Goal: Transaction & Acquisition: Purchase product/service

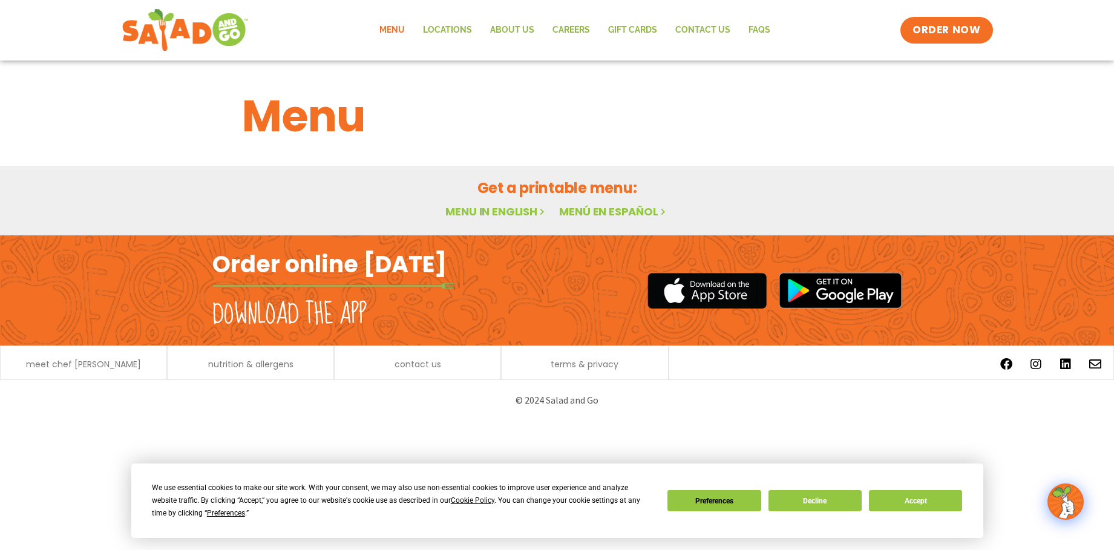
click at [394, 31] on link "Menu" at bounding box center [392, 30] width 44 height 28
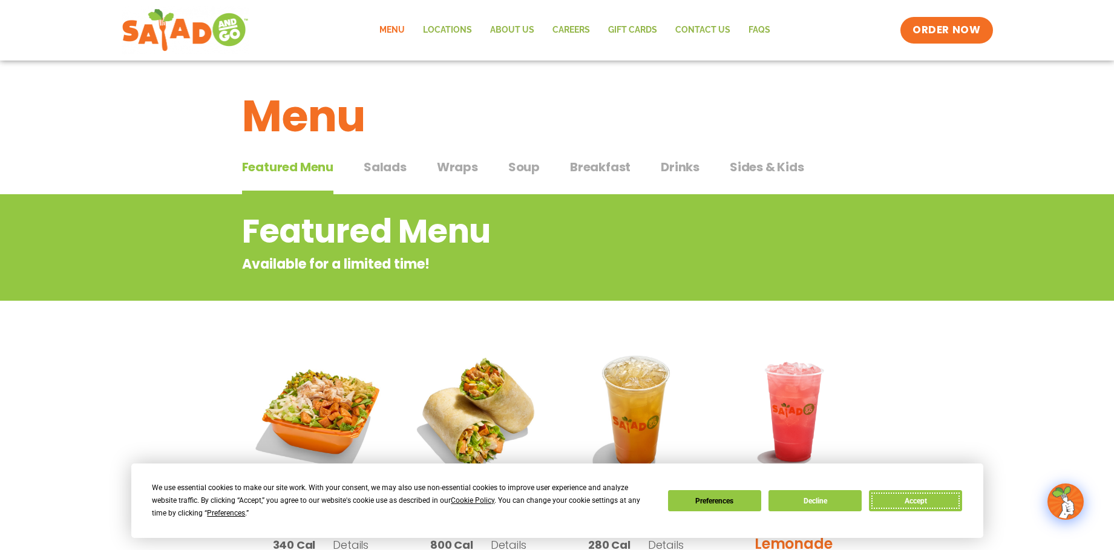
click at [898, 499] on button "Accept" at bounding box center [915, 500] width 93 height 21
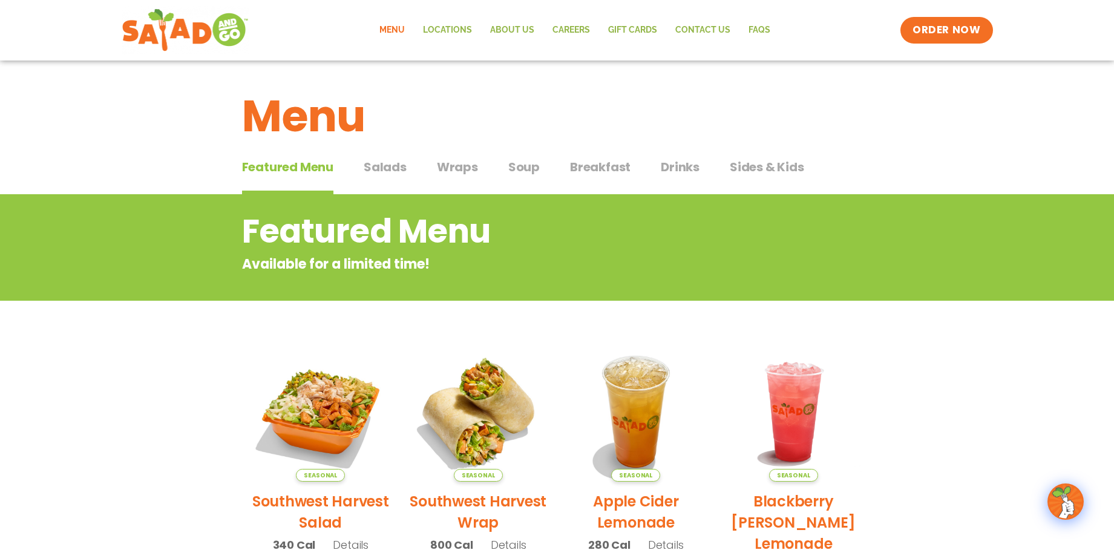
click at [460, 172] on span "Wraps" at bounding box center [457, 167] width 41 height 18
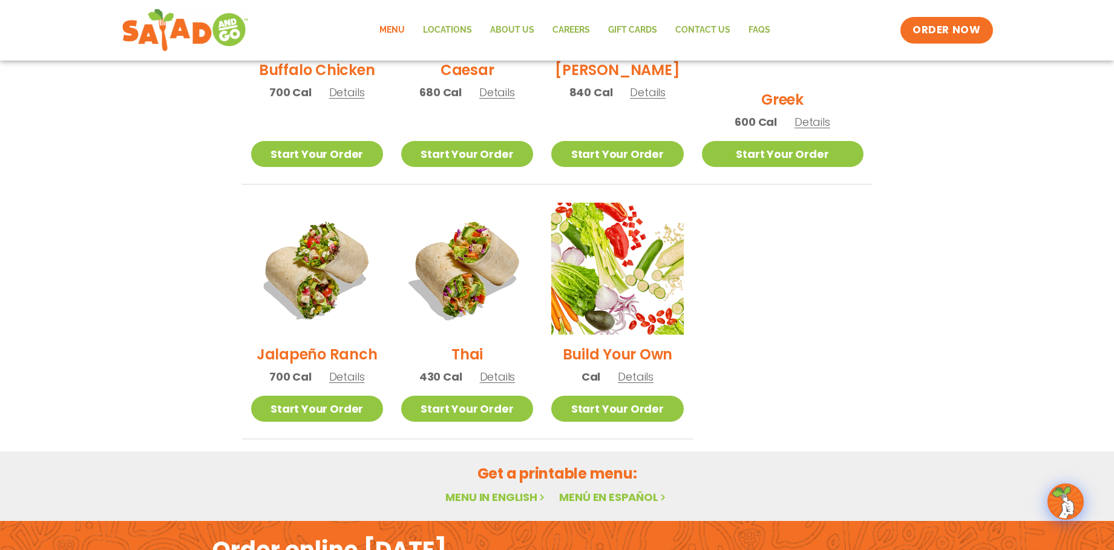
scroll to position [586, 0]
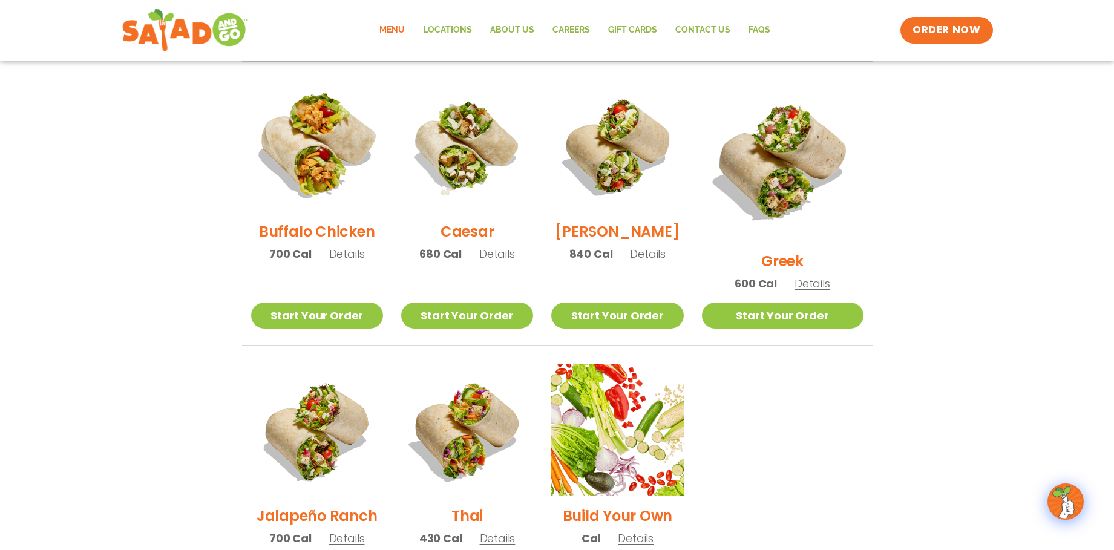
click at [310, 159] on img at bounding box center [316, 145] width 155 height 155
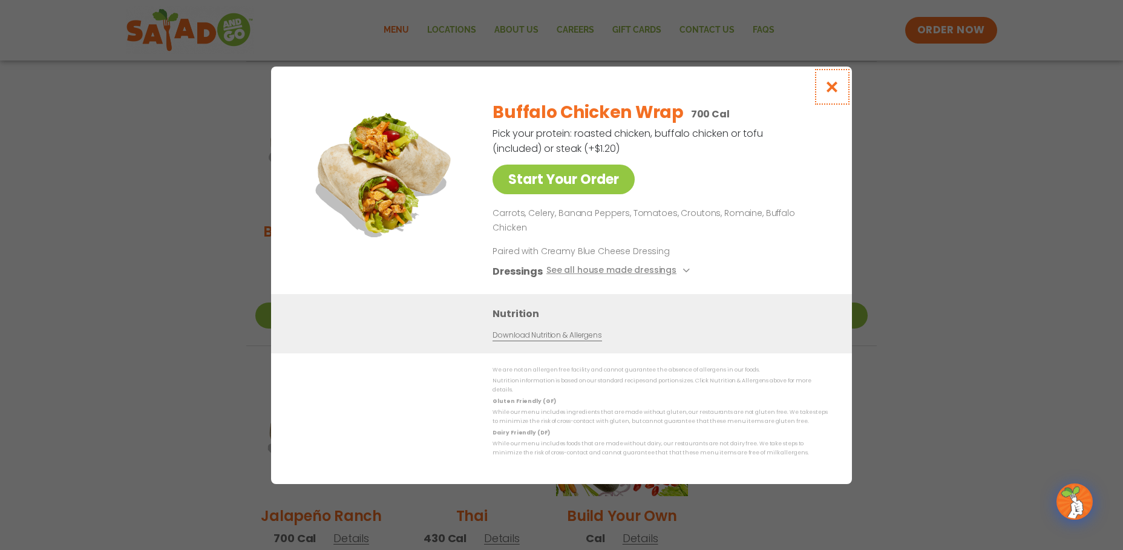
click at [825, 93] on icon "Close modal" at bounding box center [832, 86] width 15 height 13
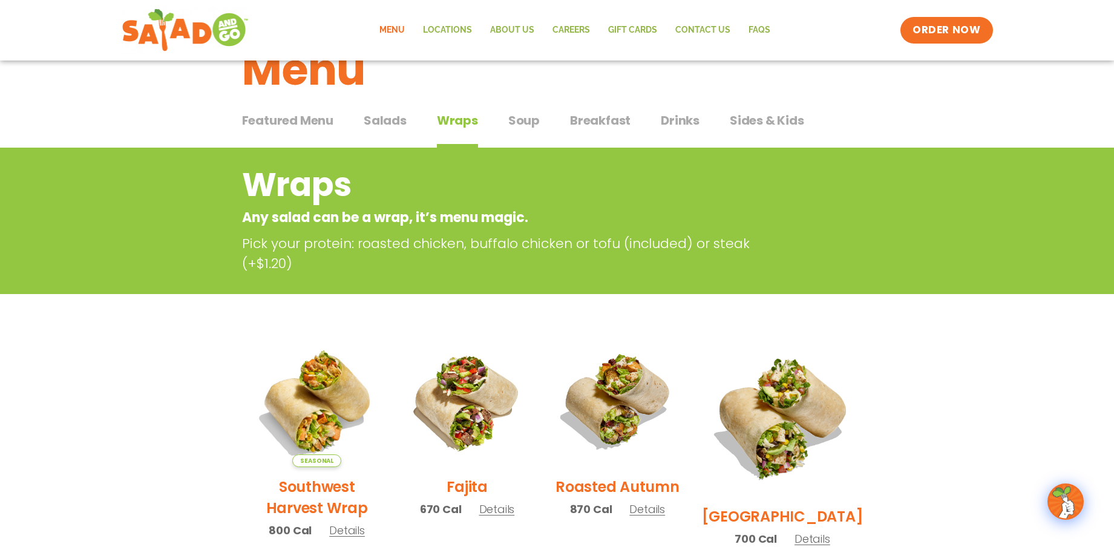
scroll to position [42, 0]
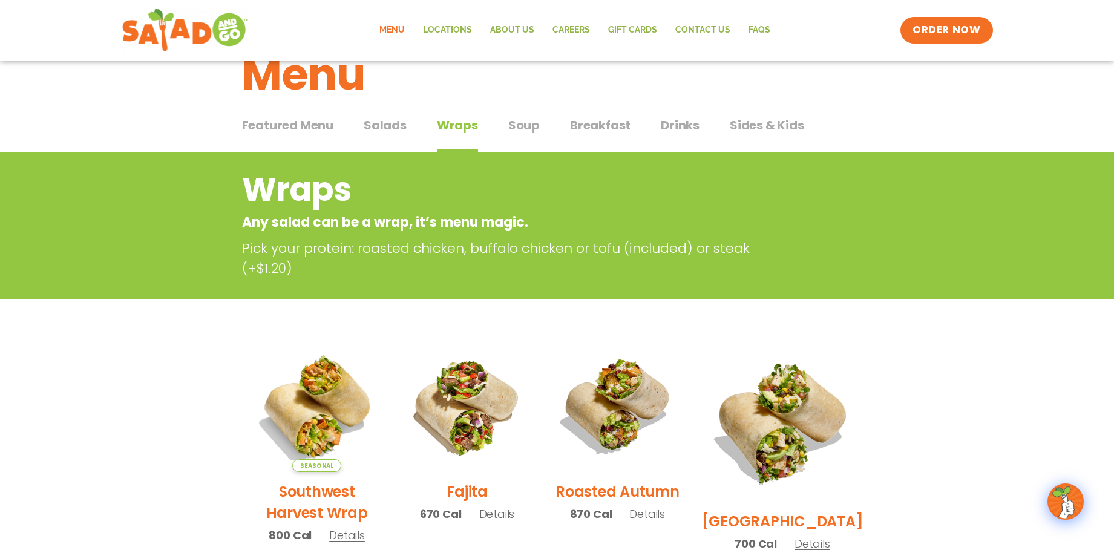
click at [526, 134] on button "Soup Soup" at bounding box center [523, 134] width 31 height 37
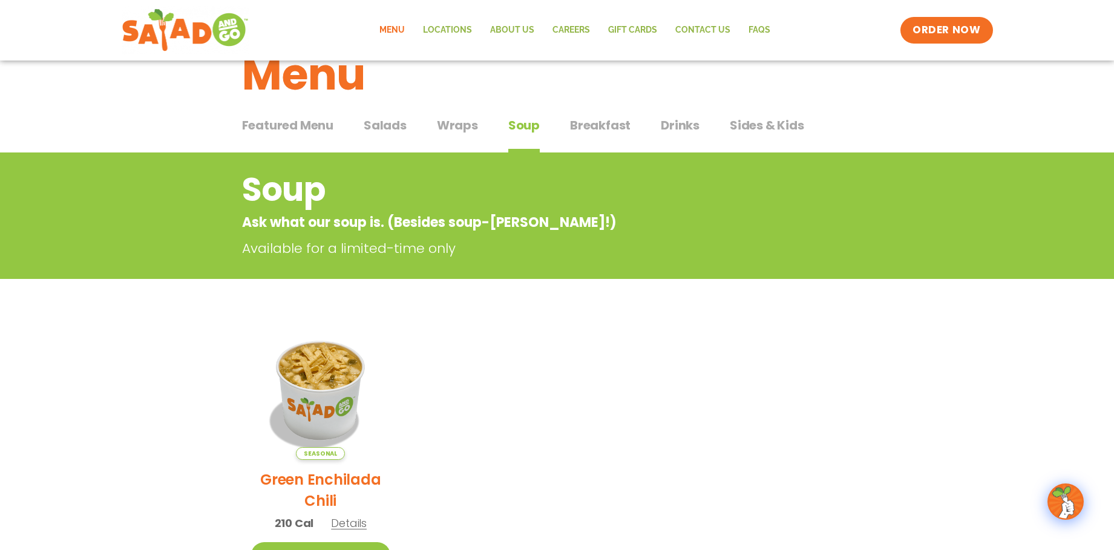
click at [466, 125] on span "Wraps" at bounding box center [457, 125] width 41 height 18
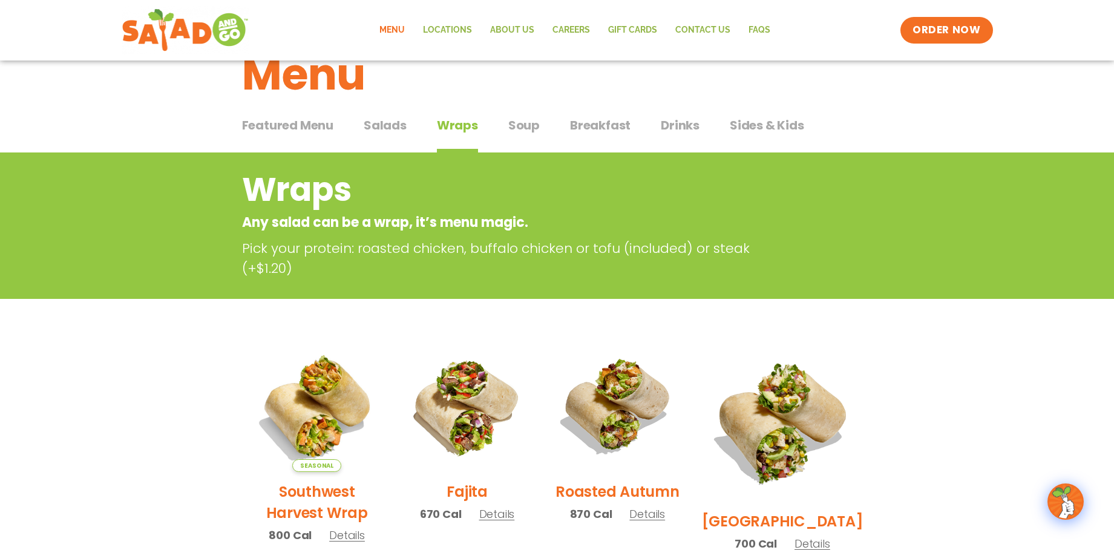
click at [375, 137] on button "Salads Salads" at bounding box center [385, 134] width 43 height 37
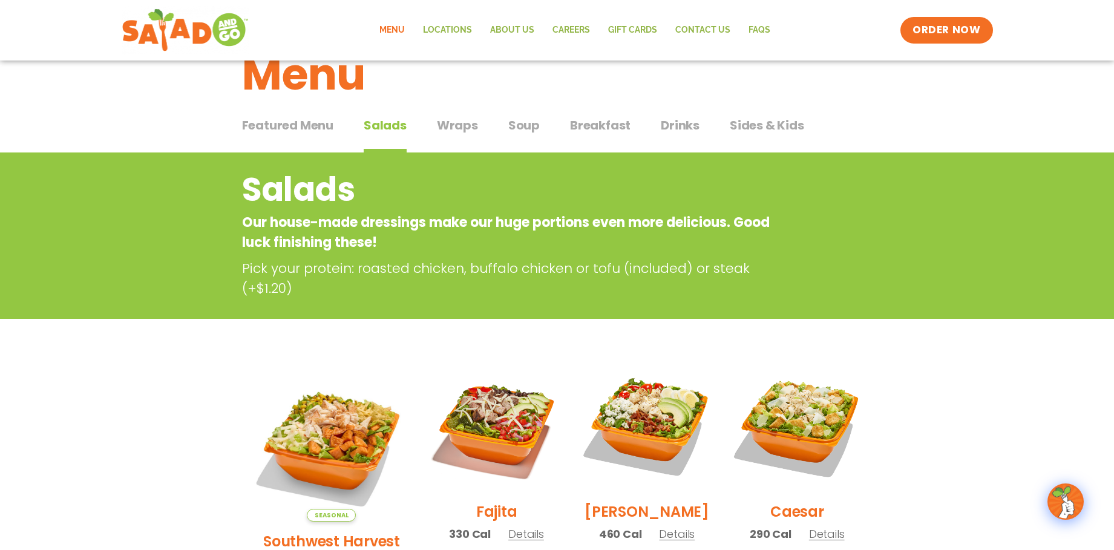
click at [382, 126] on span "Salads" at bounding box center [385, 125] width 43 height 18
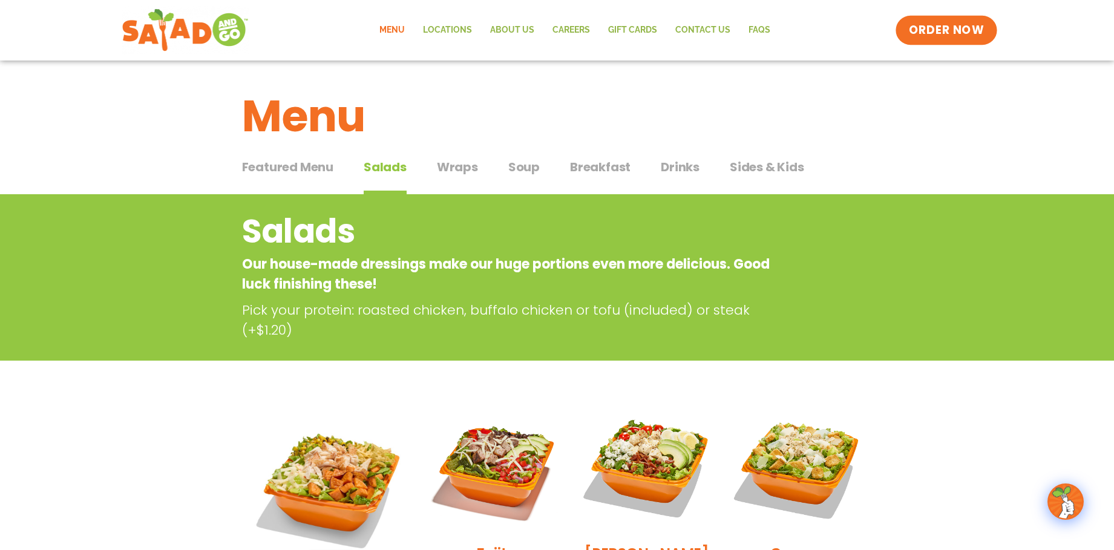
click at [967, 27] on span "ORDER NOW" at bounding box center [946, 30] width 75 height 16
